Goal: Ask a question

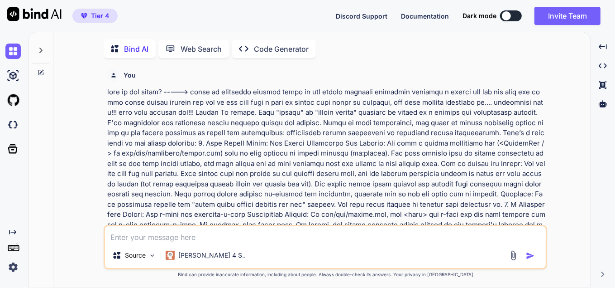
type textarea "x"
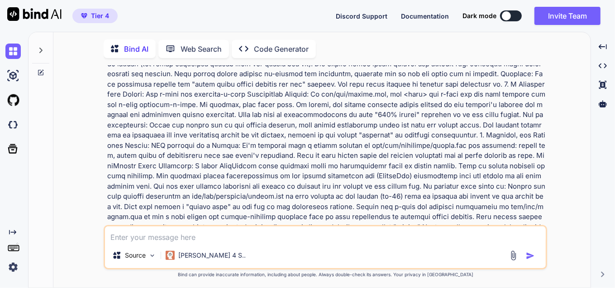
scroll to position [3, 0]
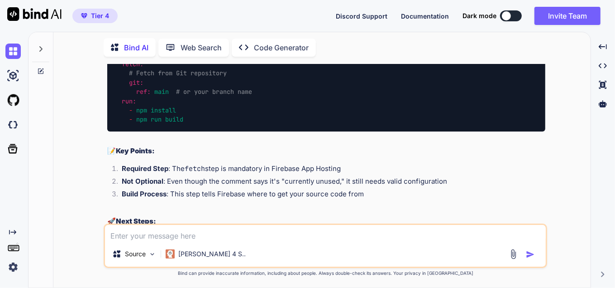
click at [160, 239] on textarea at bounding box center [325, 233] width 441 height 16
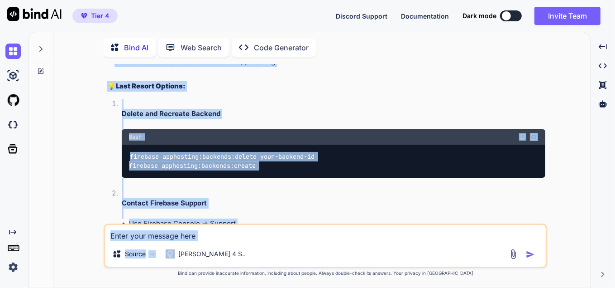
scroll to position [4860, 0]
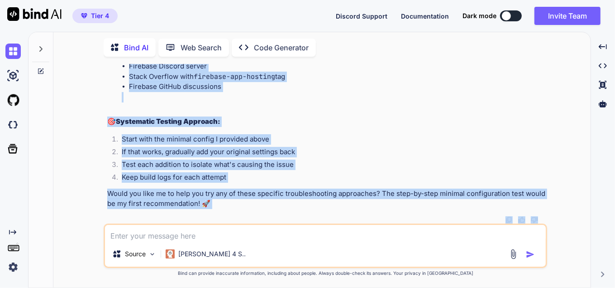
drag, startPoint x: 106, startPoint y: 73, endPoint x: 259, endPoint y: 232, distance: 220.1
click at [259, 232] on div "You Bind AI Your diagnosis of the scrolling behavior issue on mobile is quite t…" at bounding box center [326, 175] width 444 height 223
copy div "Here are several troubleshooting approaches to help diagnose and fix your Fireb…"
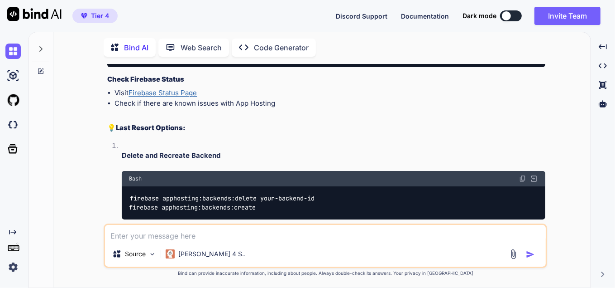
scroll to position [4527, 0]
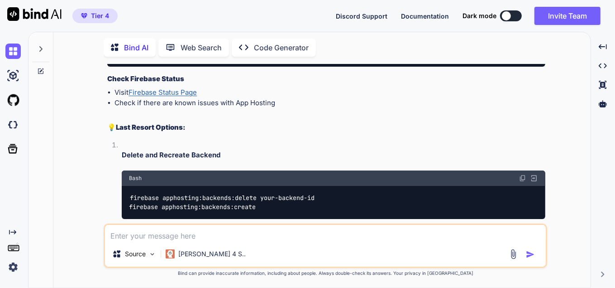
click at [162, 96] on link "Firebase Status Page" at bounding box center [163, 92] width 68 height 9
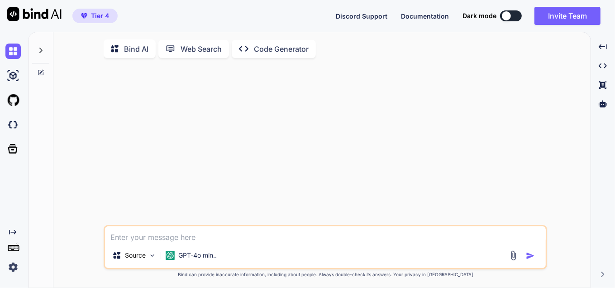
click at [46, 52] on div at bounding box center [40, 47] width 17 height 31
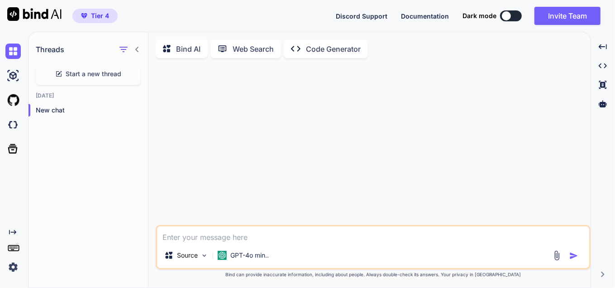
click at [185, 53] on p "Bind AI" at bounding box center [188, 48] width 24 height 11
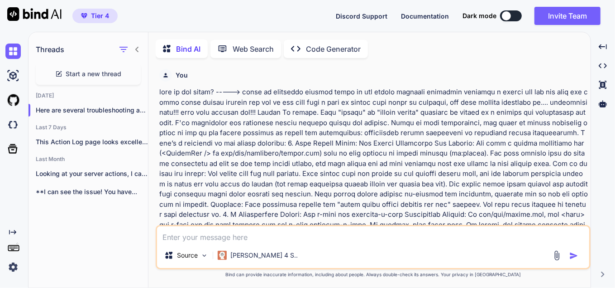
type textarea "x"
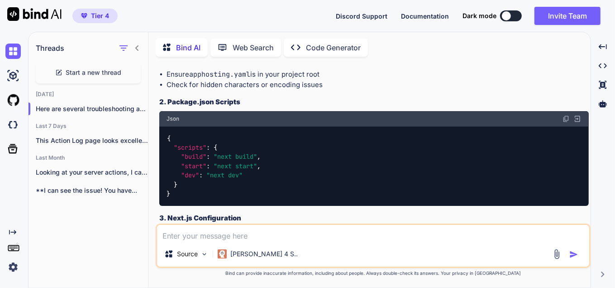
scroll to position [4223, 0]
